Goal: Information Seeking & Learning: Compare options

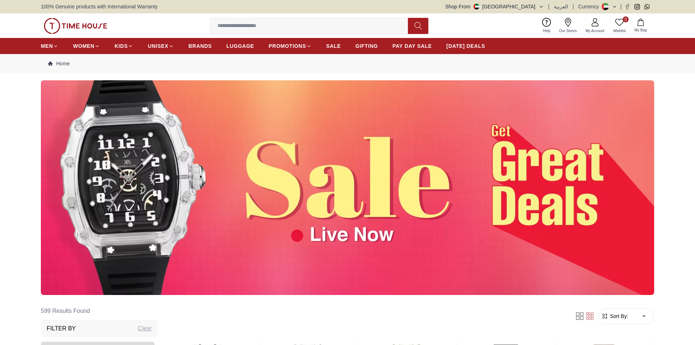
click at [452, 213] on img at bounding box center [348, 187] width 614 height 215
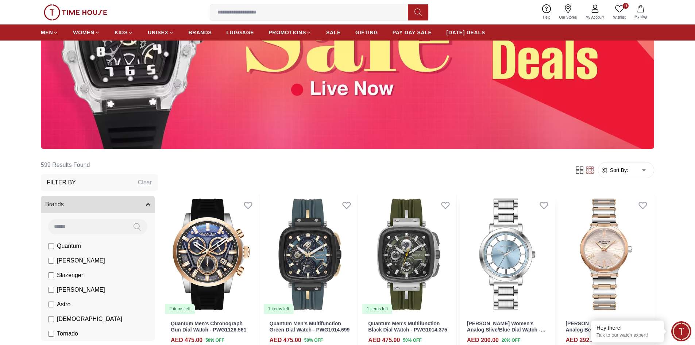
scroll to position [183, 0]
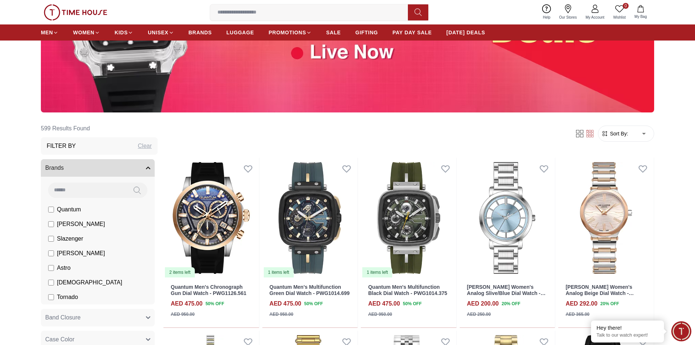
click at [628, 130] on span "Sort By:" at bounding box center [619, 133] width 20 height 7
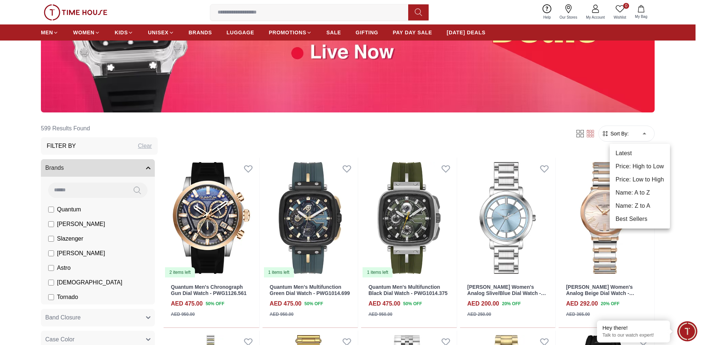
click at [638, 182] on li "Price: Low to High" at bounding box center [640, 179] width 60 height 13
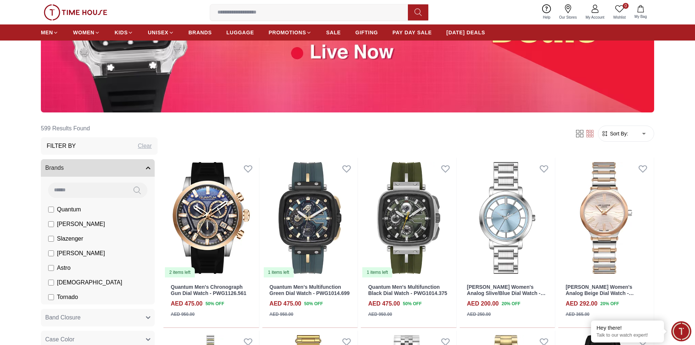
type input "*"
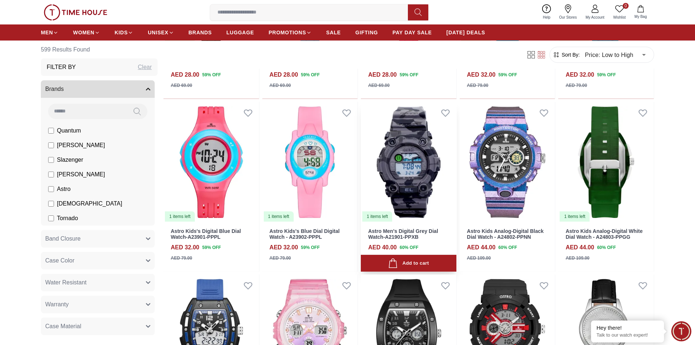
scroll to position [657, 0]
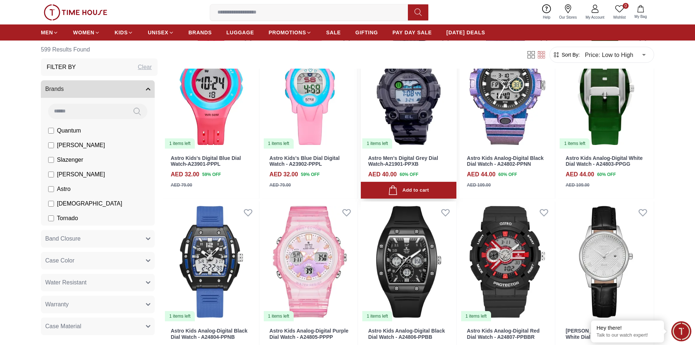
scroll to position [730, 0]
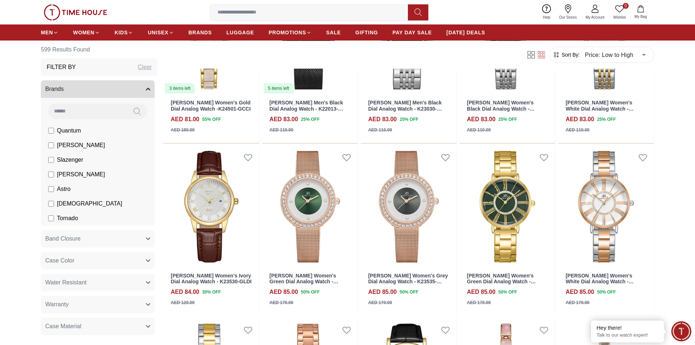
scroll to position [3212, 0]
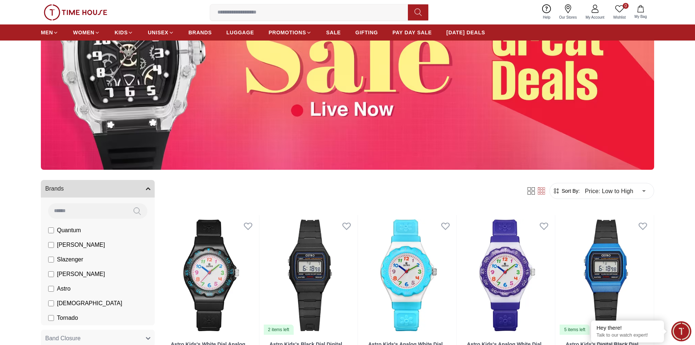
scroll to position [73, 0]
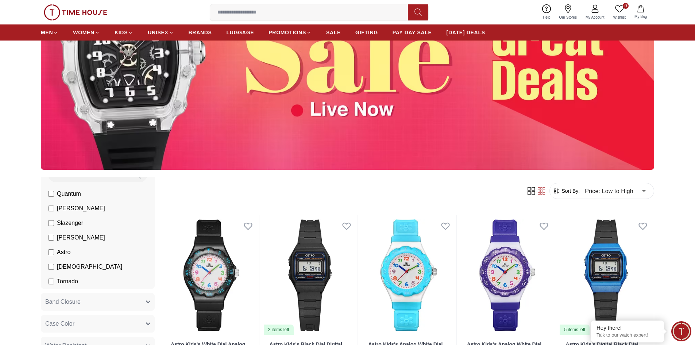
click at [146, 301] on icon "button" at bounding box center [148, 302] width 4 height 2
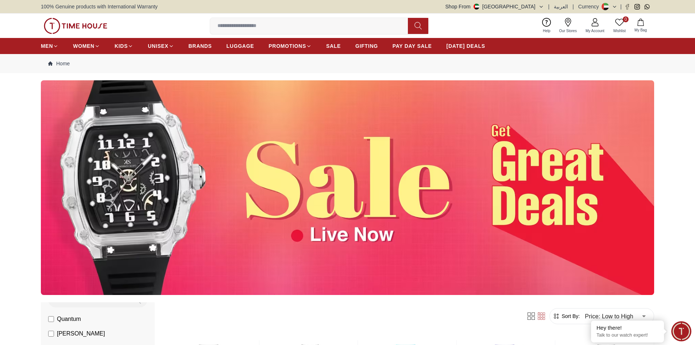
click at [276, 24] on input at bounding box center [312, 26] width 204 height 15
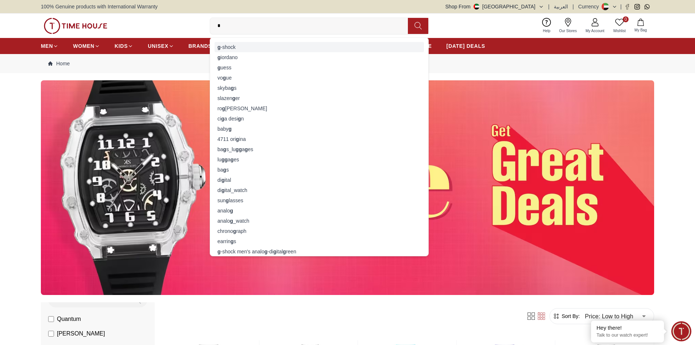
type input "*"
click at [237, 47] on div "g -shock" at bounding box center [320, 47] width 210 height 10
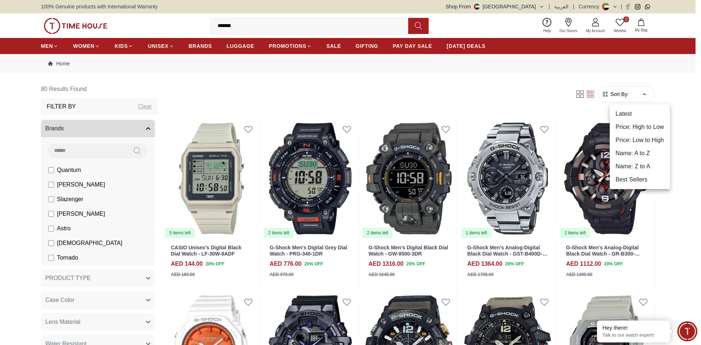
click at [638, 127] on li "Price: High to Low" at bounding box center [640, 126] width 60 height 13
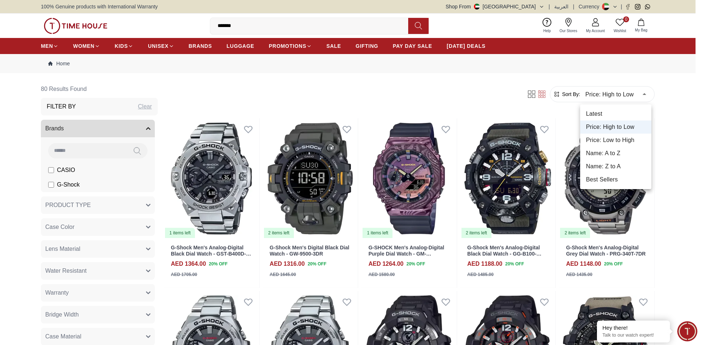
click at [625, 140] on li "Price: Low to High" at bounding box center [615, 140] width 71 height 13
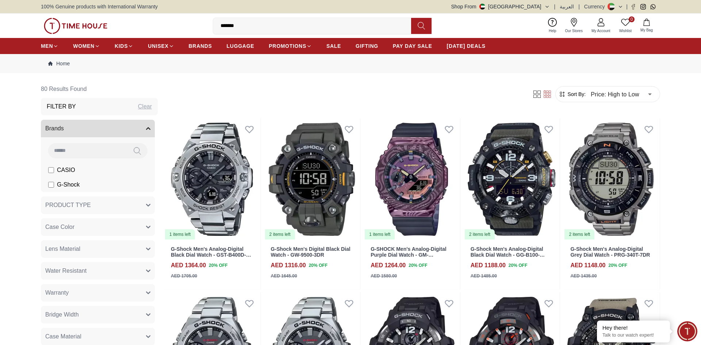
type input "*"
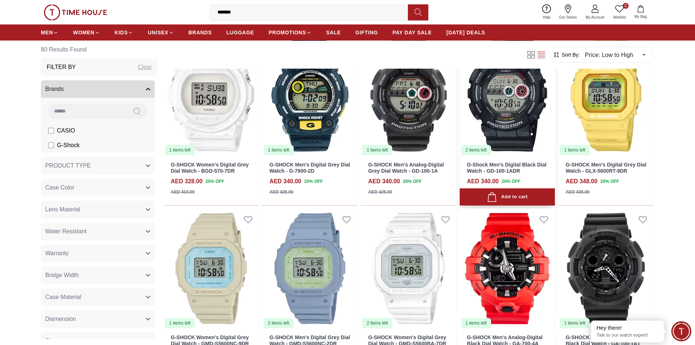
scroll to position [292, 0]
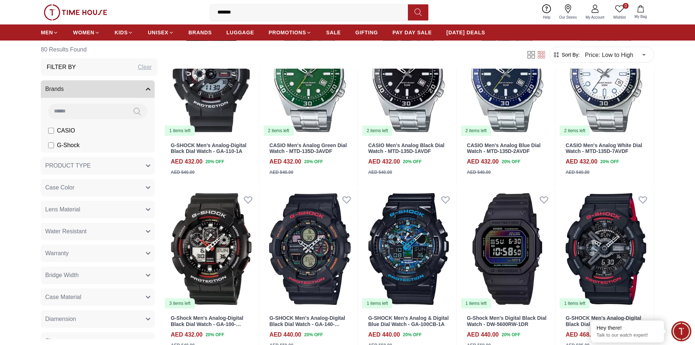
scroll to position [657, 0]
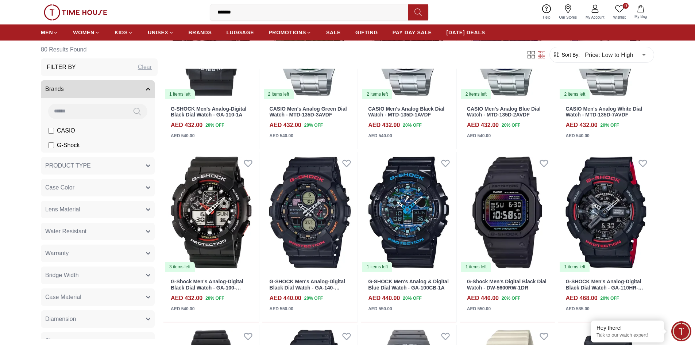
scroll to position [548, 0]
